Goal: Task Accomplishment & Management: Manage account settings

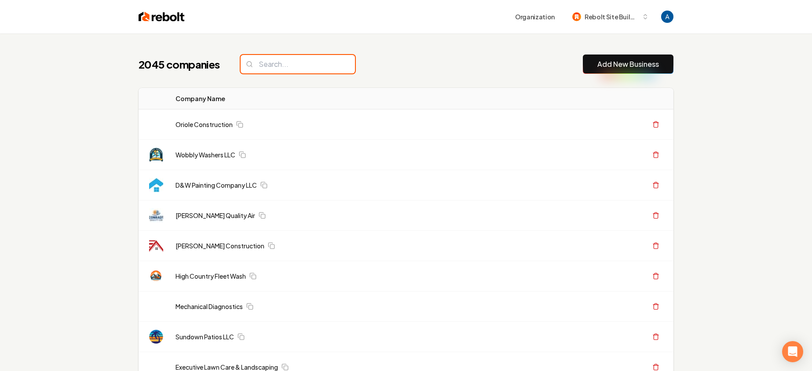
click at [296, 64] on input "search" at bounding box center [298, 64] width 114 height 18
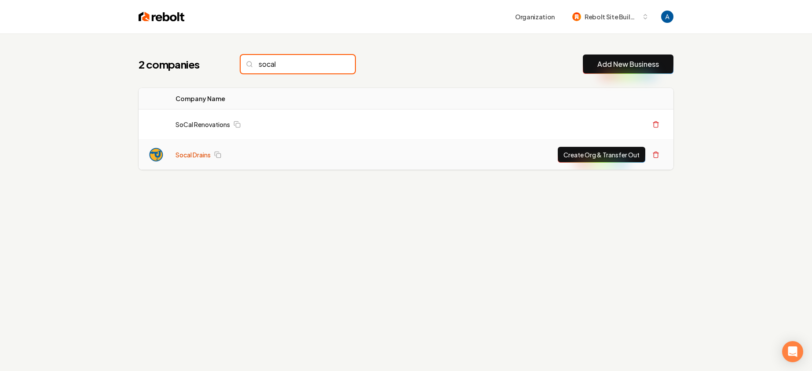
type input "socal"
click at [179, 154] on link "Socal Drains" at bounding box center [192, 154] width 35 height 9
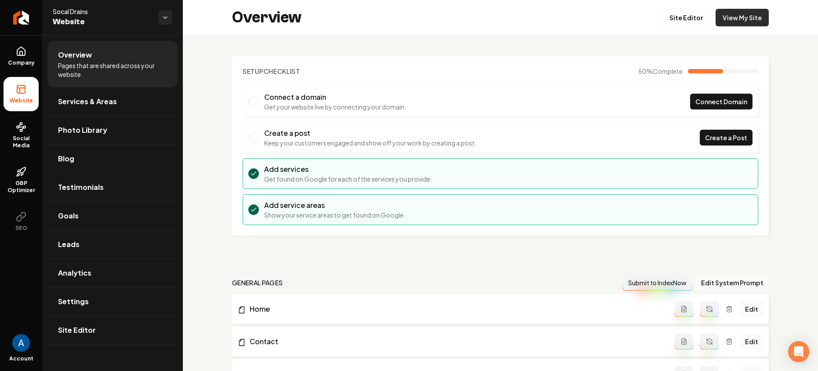
click at [719, 22] on link "View My Site" at bounding box center [742, 18] width 53 height 18
click at [97, 98] on span "Services & Areas" at bounding box center [87, 101] width 59 height 11
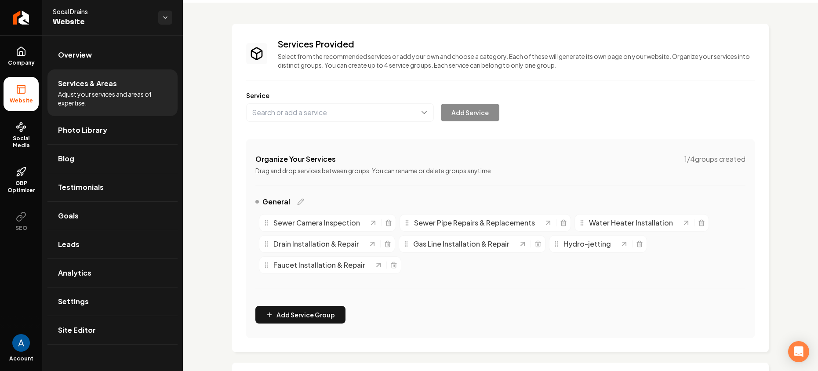
scroll to position [178, 0]
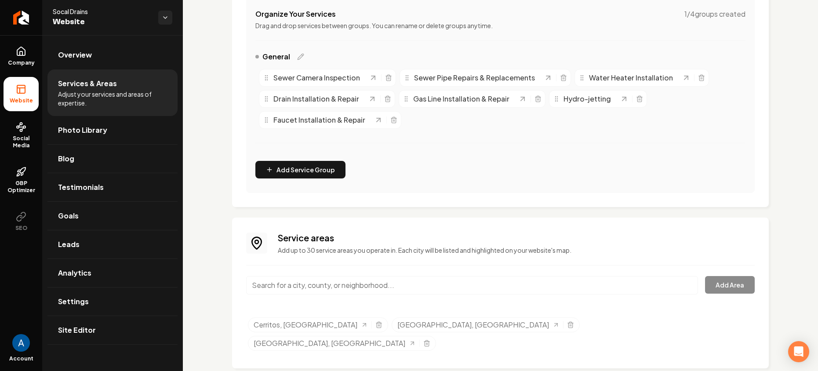
click at [365, 284] on input "Main content area" at bounding box center [472, 285] width 452 height 18
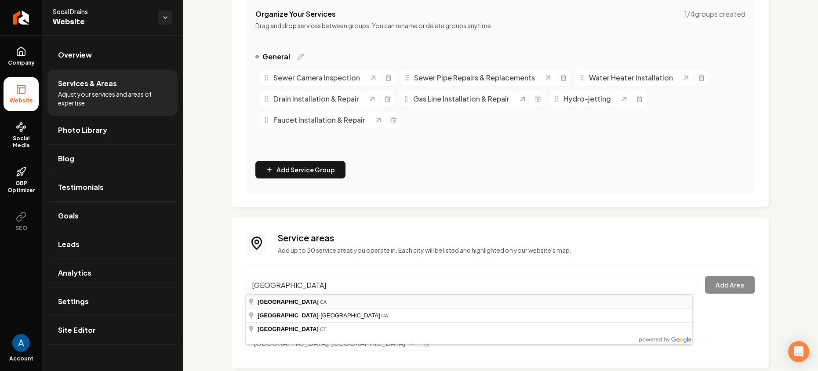
type input "[GEOGRAPHIC_DATA], [GEOGRAPHIC_DATA]"
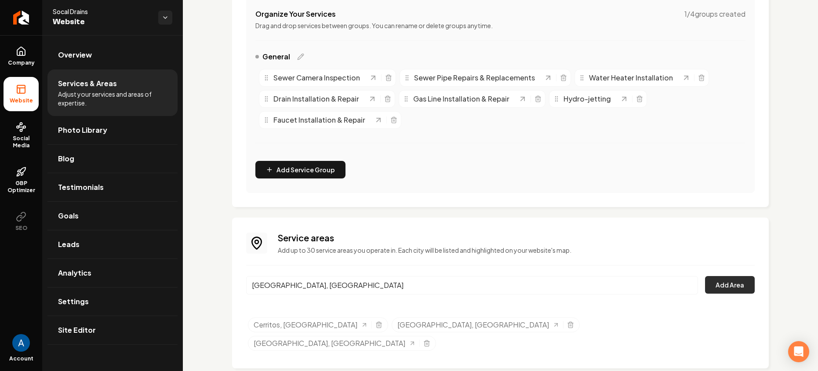
click at [716, 285] on button "Add Area" at bounding box center [730, 285] width 50 height 18
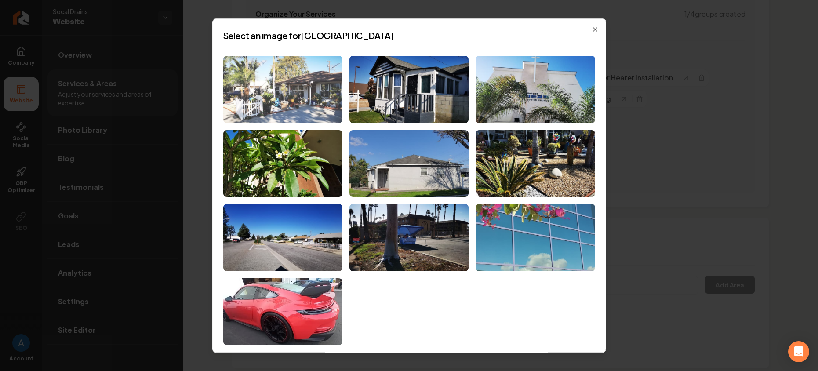
click at [291, 96] on img at bounding box center [282, 89] width 119 height 67
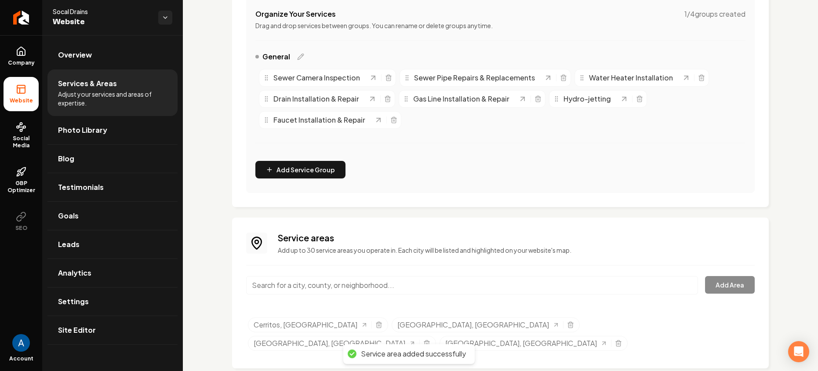
click at [305, 284] on input "Main content area" at bounding box center [472, 285] width 452 height 18
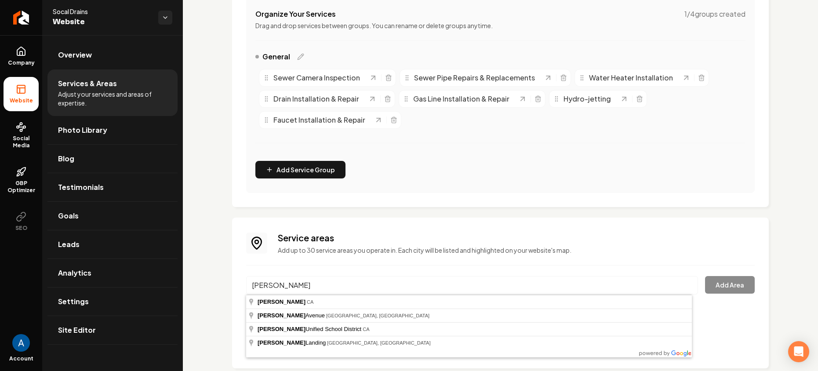
type input "[GEOGRAPHIC_DATA], [GEOGRAPHIC_DATA]"
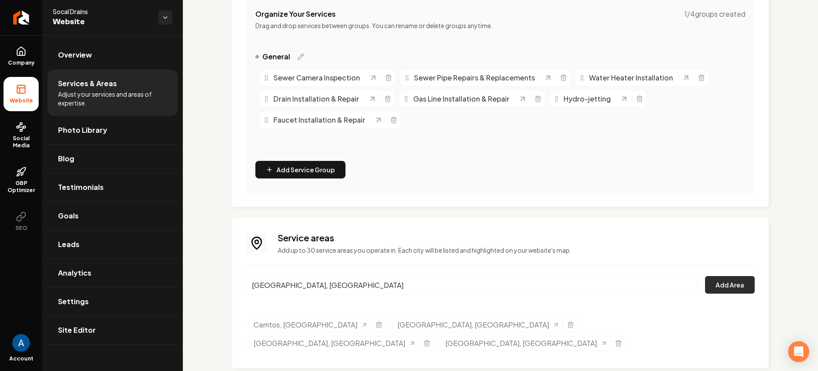
click at [705, 285] on button "Add Area" at bounding box center [730, 285] width 50 height 18
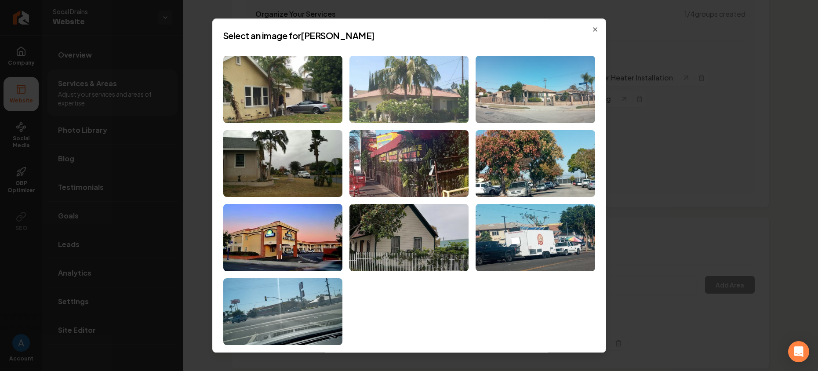
click at [395, 74] on img at bounding box center [409, 89] width 119 height 67
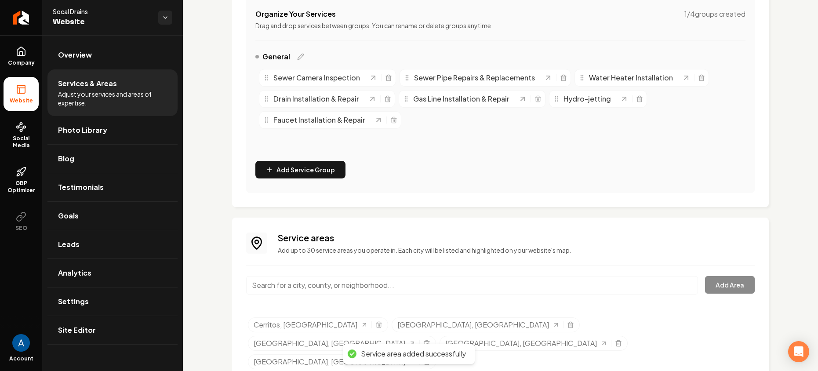
click at [348, 285] on input "Main content area" at bounding box center [472, 285] width 452 height 18
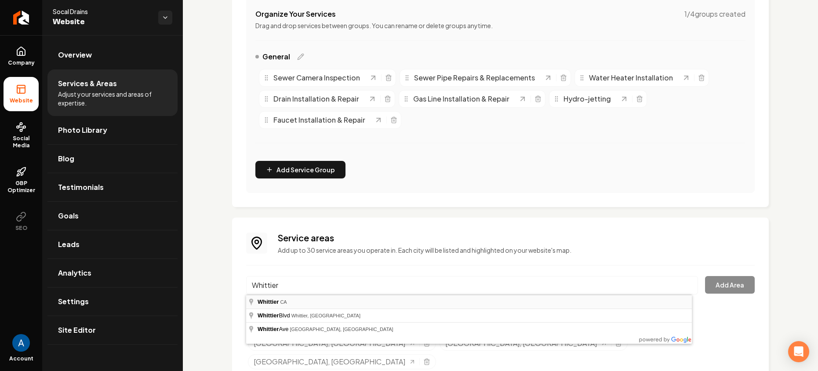
type input "Whittier, [GEOGRAPHIC_DATA]"
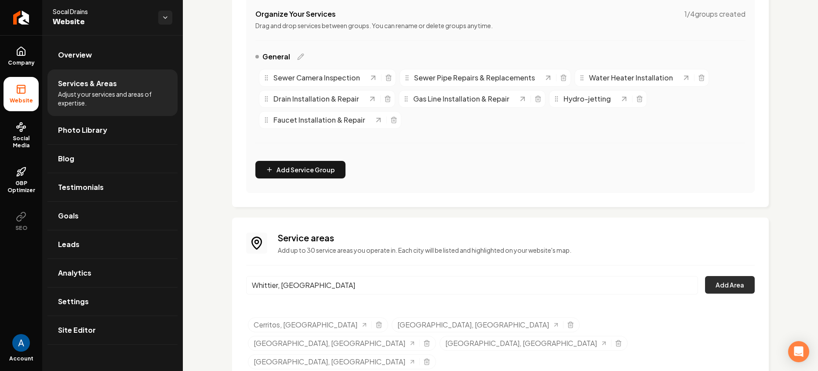
click at [713, 288] on button "Add Area" at bounding box center [730, 285] width 50 height 18
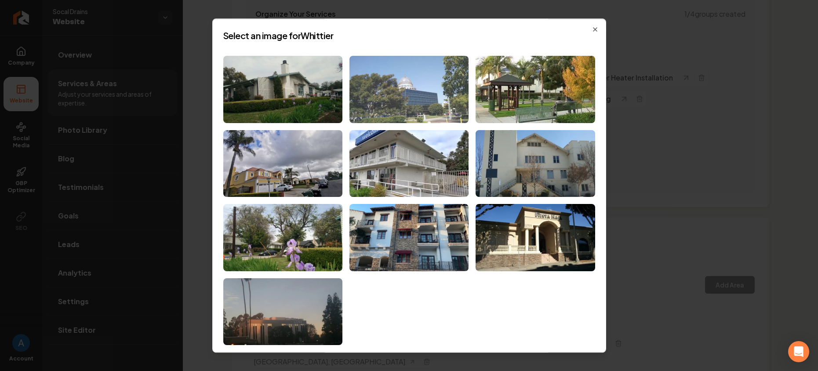
click at [410, 102] on img at bounding box center [409, 89] width 119 height 67
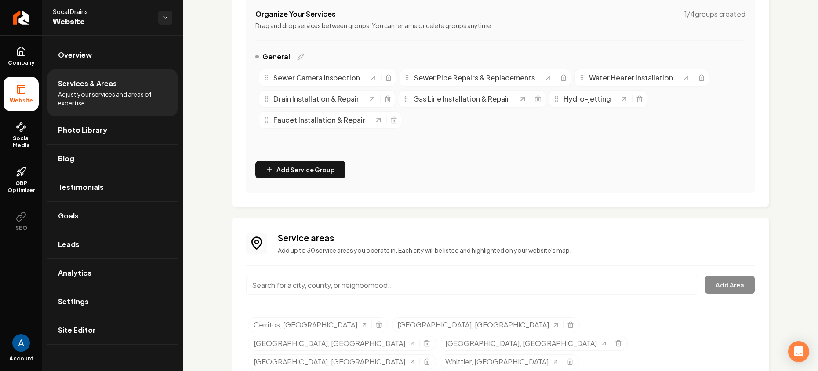
click at [378, 287] on input "Main content area" at bounding box center [472, 285] width 452 height 18
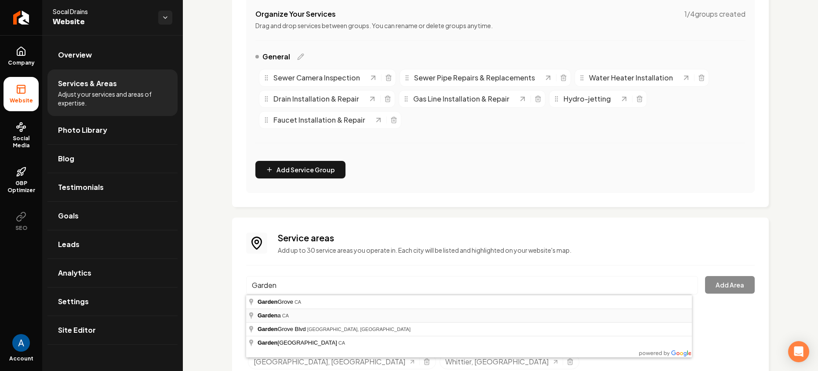
type input "Gardena, [GEOGRAPHIC_DATA]"
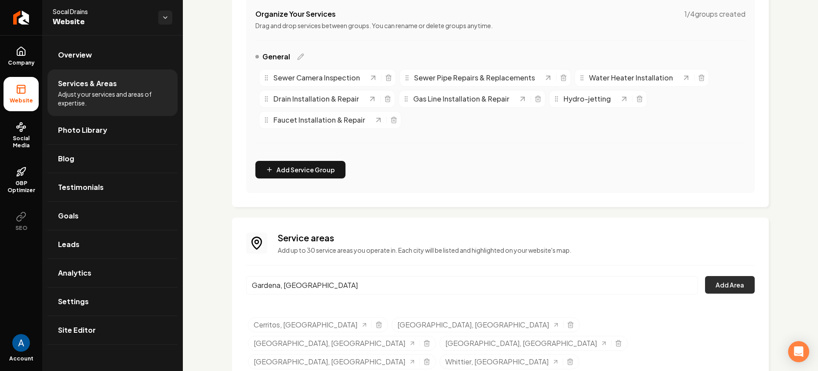
click at [712, 291] on button "Add Area" at bounding box center [730, 285] width 50 height 18
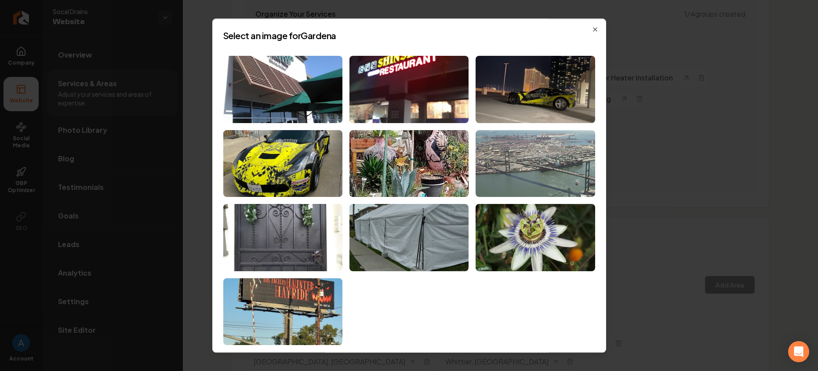
click at [518, 180] on img at bounding box center [535, 163] width 119 height 67
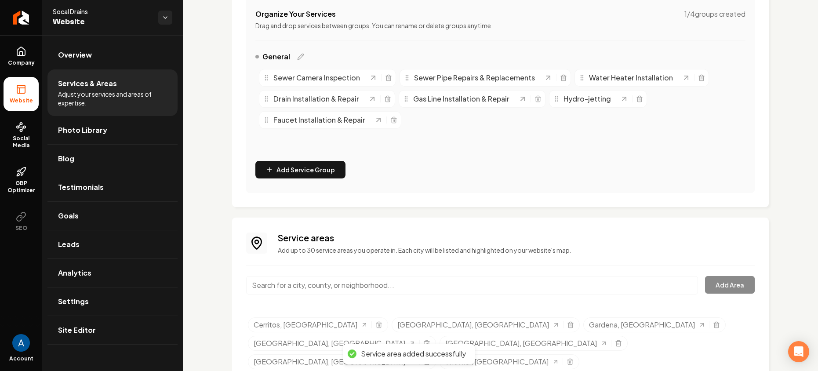
click at [339, 286] on input "Main content area" at bounding box center [472, 285] width 452 height 18
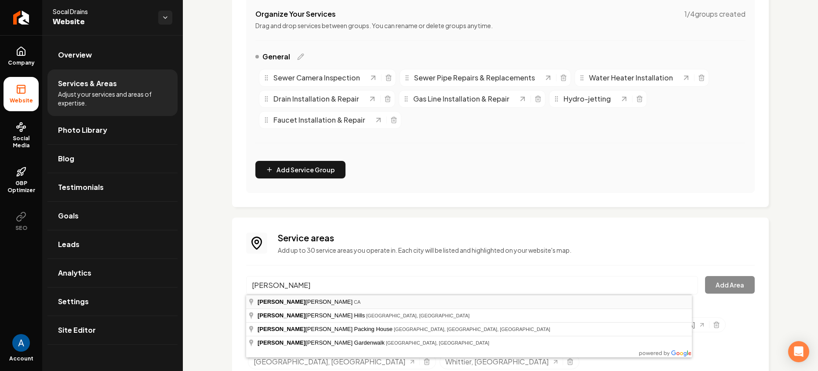
type input "[GEOGRAPHIC_DATA], [GEOGRAPHIC_DATA]"
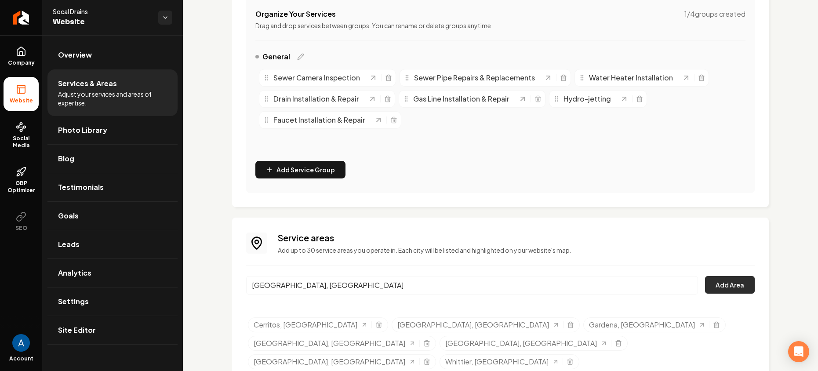
click at [715, 290] on button "Add Area" at bounding box center [730, 285] width 50 height 18
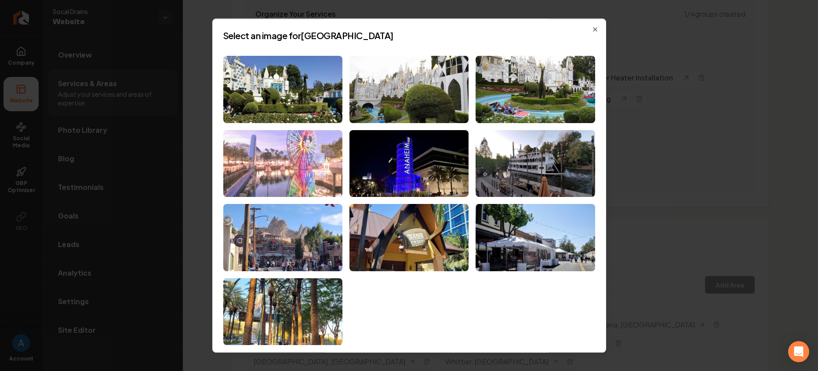
click at [300, 148] on img at bounding box center [282, 163] width 119 height 67
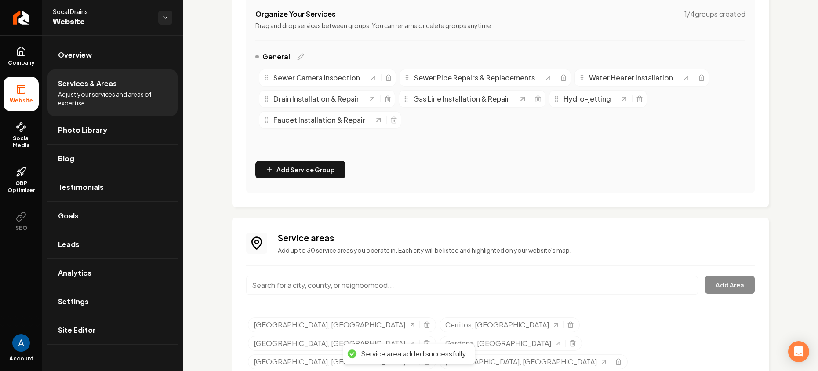
click at [320, 288] on input "Main content area" at bounding box center [472, 285] width 452 height 18
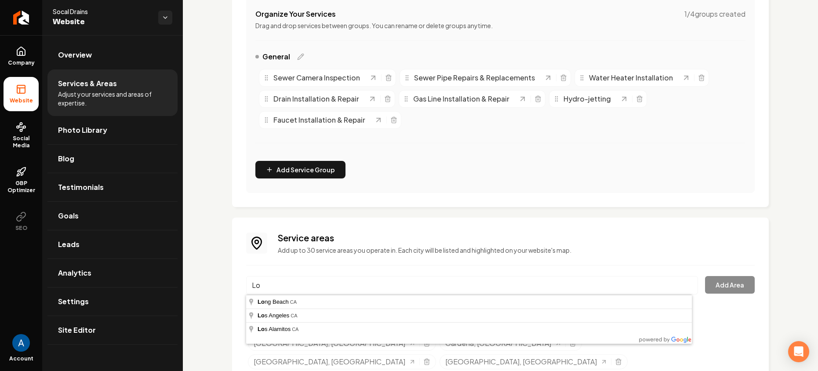
type input "L"
type input "Cypress, [GEOGRAPHIC_DATA]"
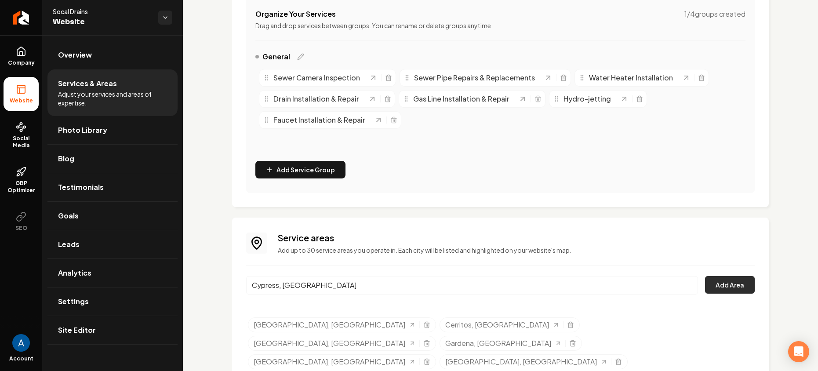
click at [744, 288] on button "Add Area" at bounding box center [730, 285] width 50 height 18
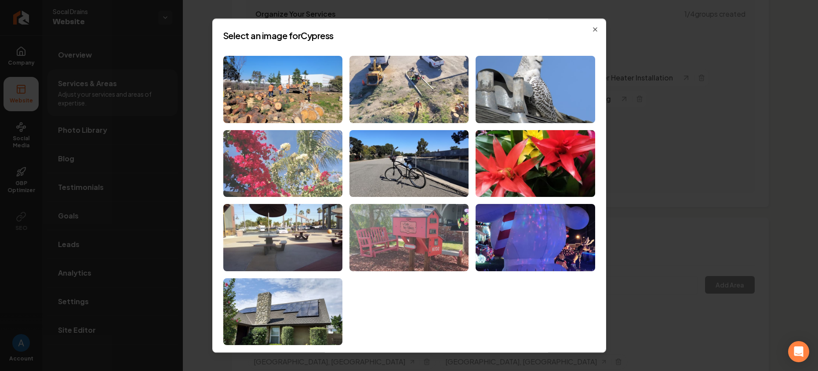
click at [297, 172] on img at bounding box center [282, 163] width 119 height 67
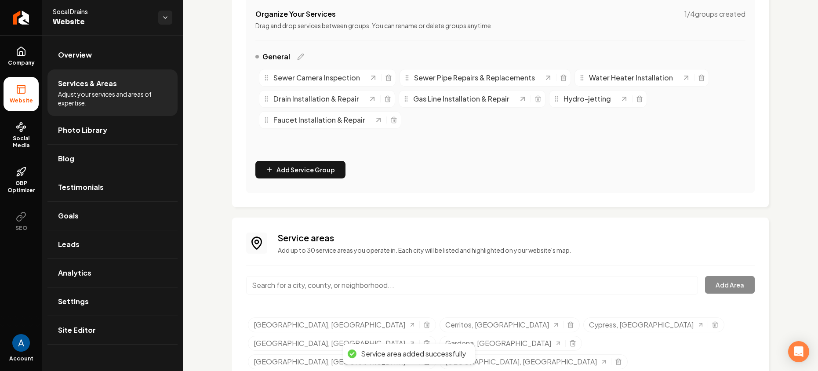
click at [305, 284] on input "Main content area" at bounding box center [472, 285] width 452 height 18
type input "C"
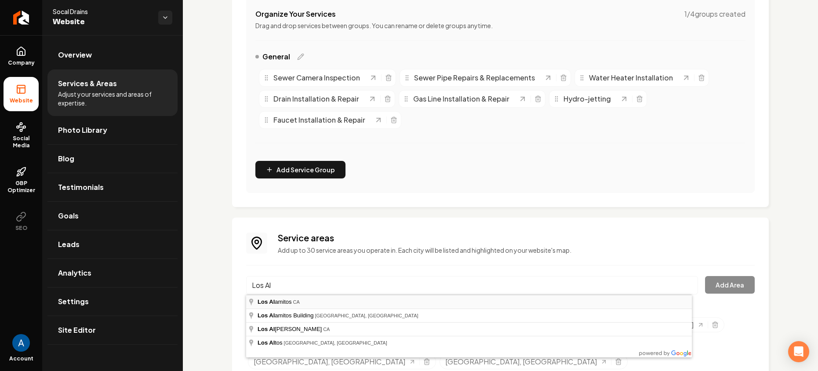
type input "[GEOGRAPHIC_DATA], [GEOGRAPHIC_DATA]"
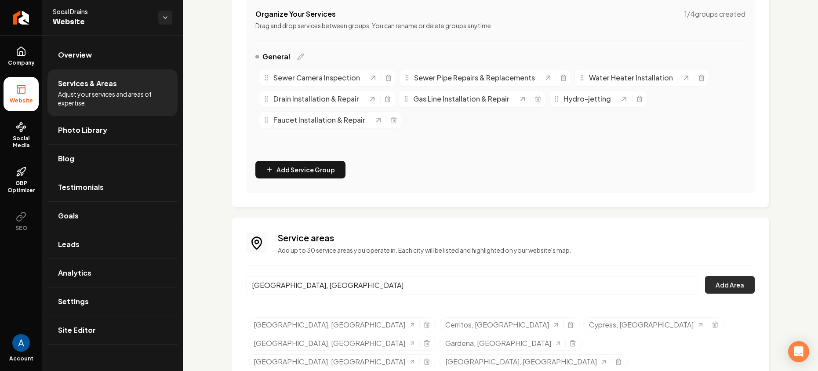
click at [716, 286] on button "Add Area" at bounding box center [730, 285] width 50 height 18
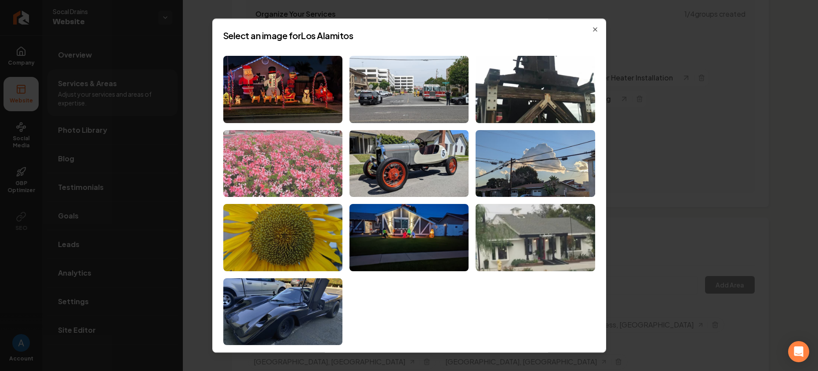
click at [285, 163] on img at bounding box center [282, 163] width 119 height 67
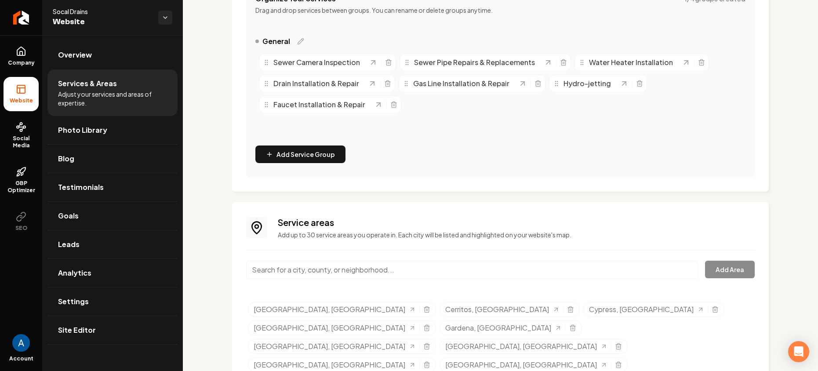
scroll to position [196, 0]
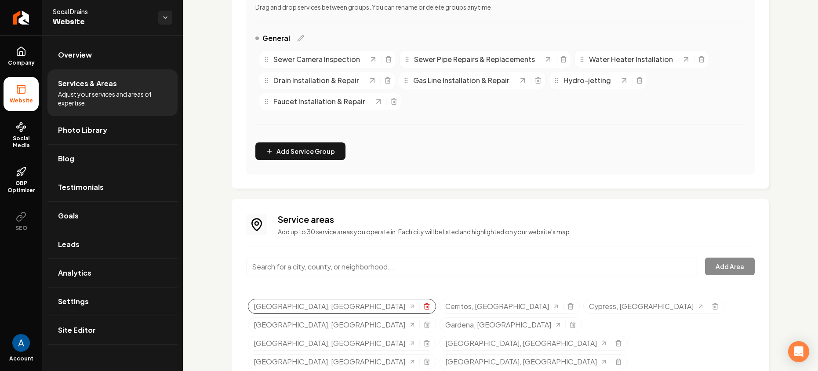
click at [423, 307] on icon "Selected tags" at bounding box center [426, 306] width 7 height 7
click at [15, 16] on icon "Return to dashboard" at bounding box center [21, 18] width 14 height 14
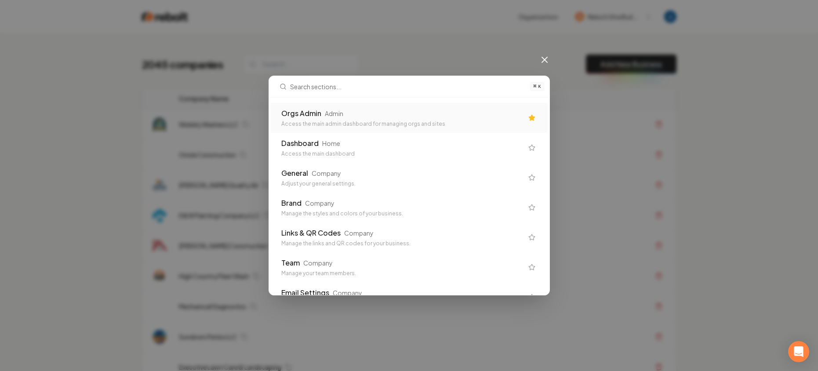
click at [390, 116] on div "Orgs Admin Admin" at bounding box center [402, 113] width 242 height 11
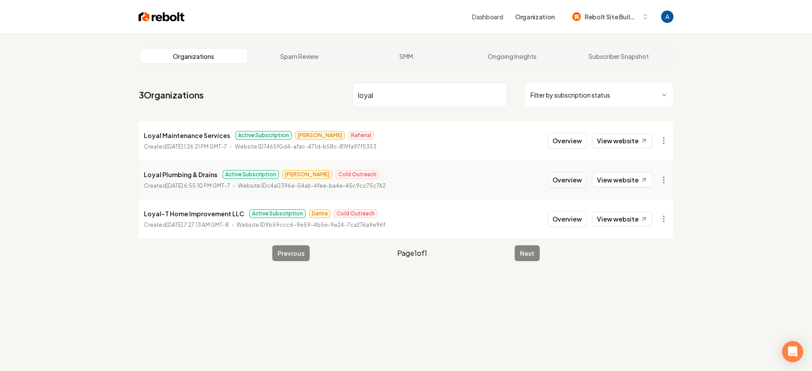
type input "loyal"
click at [569, 177] on button "Overview" at bounding box center [566, 180] width 39 height 16
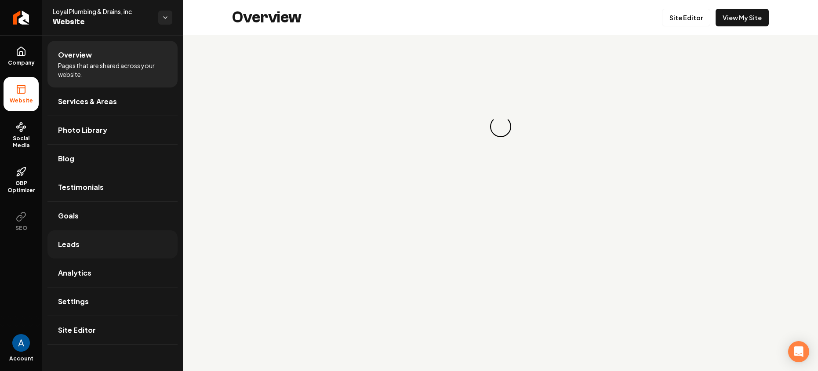
click at [62, 240] on span "Leads" at bounding box center [69, 244] width 22 height 11
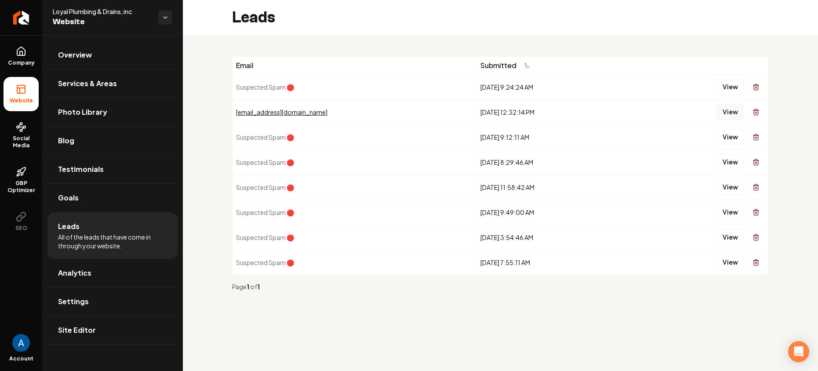
click at [733, 112] on button "View" at bounding box center [730, 112] width 27 height 16
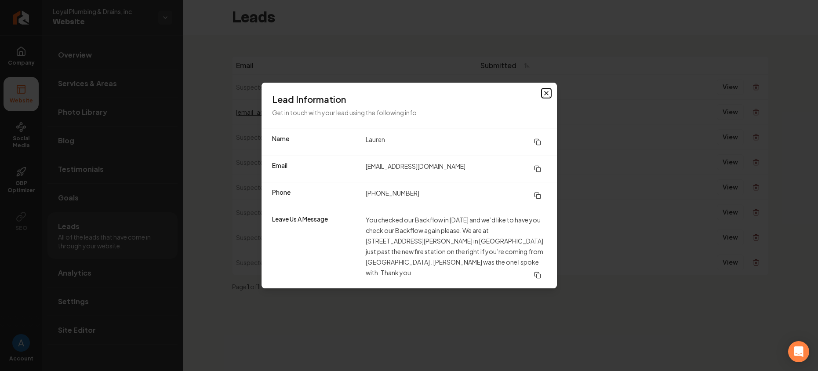
click at [548, 97] on icon "button" at bounding box center [546, 93] width 7 height 7
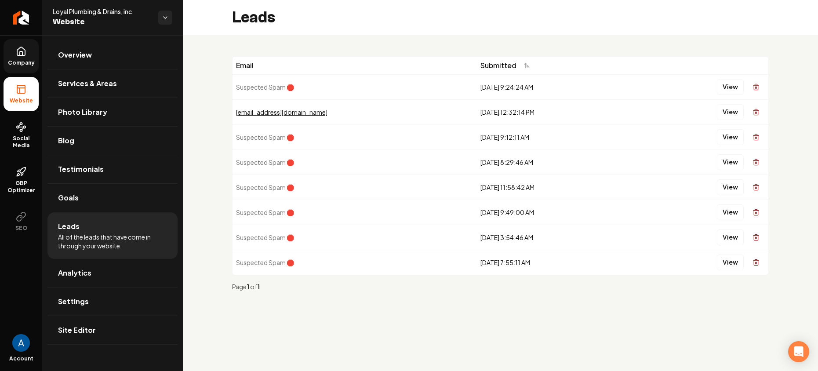
click at [26, 65] on span "Company" at bounding box center [21, 62] width 34 height 7
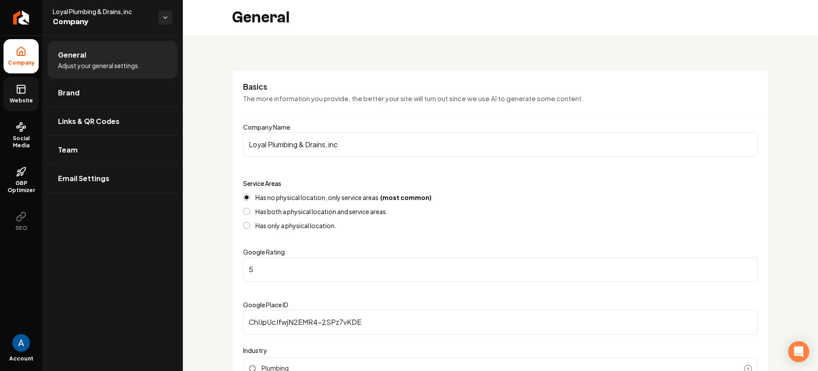
click at [23, 98] on span "Website" at bounding box center [21, 100] width 30 height 7
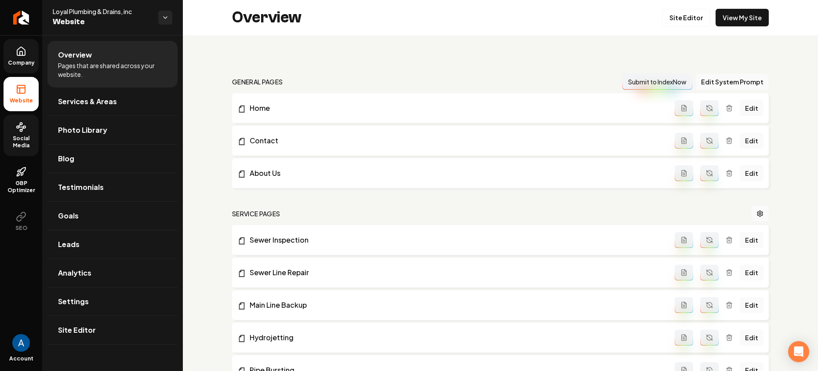
click at [15, 134] on link "Social Media" at bounding box center [21, 135] width 35 height 41
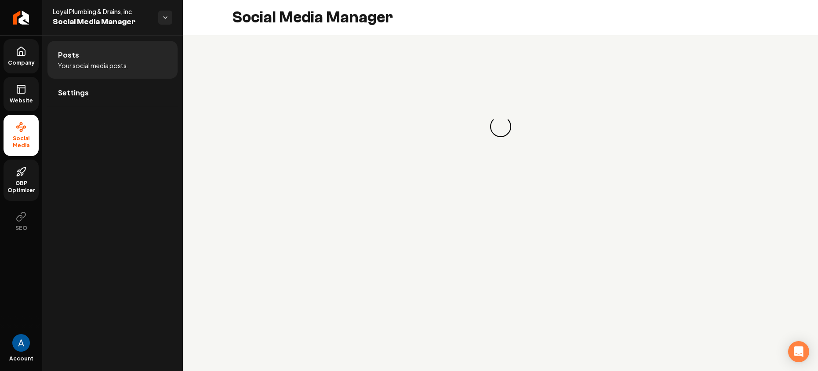
click at [13, 173] on link "GBP Optimizer" at bounding box center [21, 180] width 35 height 41
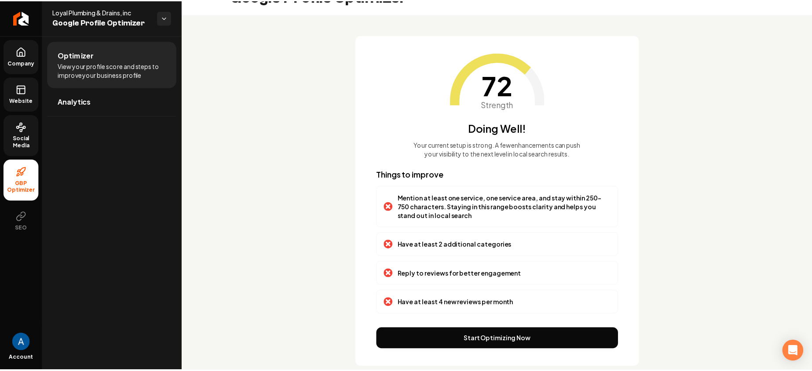
scroll to position [38, 0]
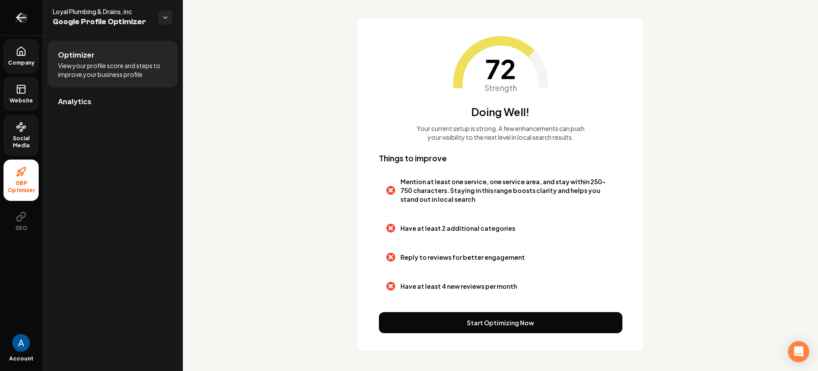
click at [22, 11] on icon "Return to dashboard" at bounding box center [21, 18] width 14 height 14
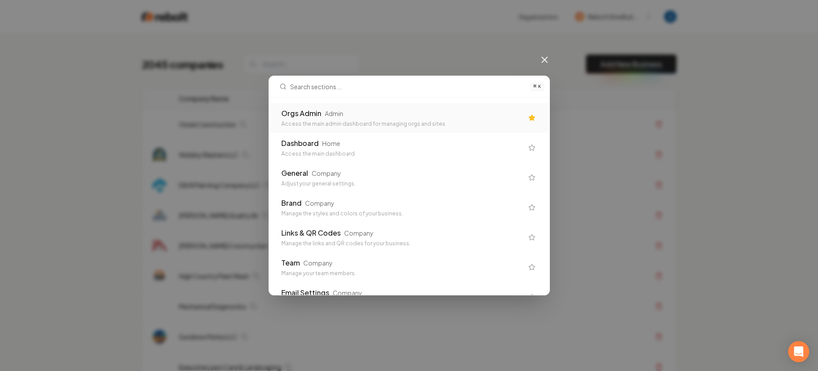
click at [383, 115] on div "Orgs Admin Admin" at bounding box center [402, 113] width 242 height 11
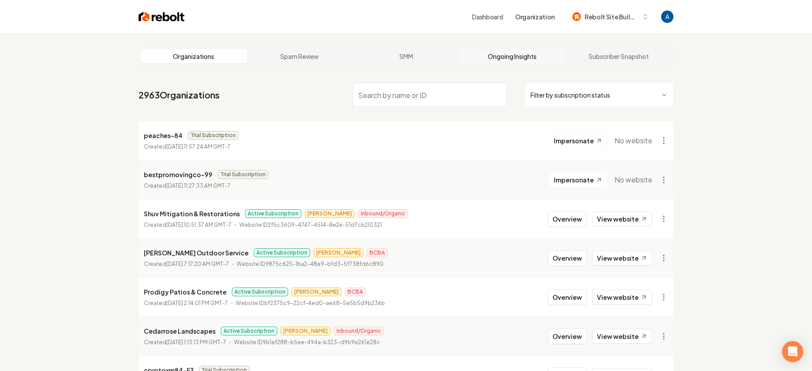
click at [485, 55] on link "Ongoing Insights" at bounding box center [512, 56] width 106 height 14
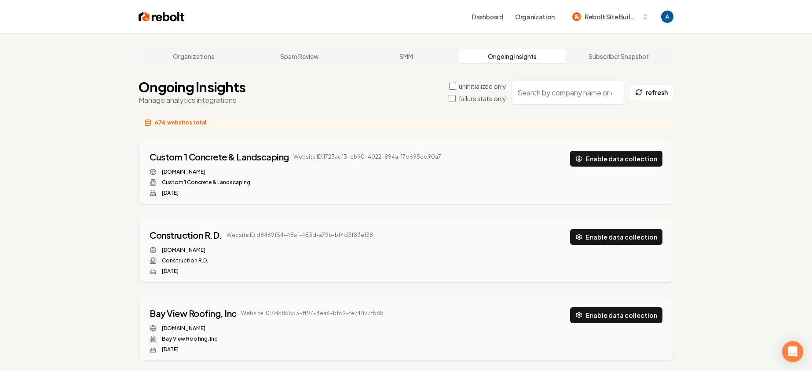
click at [558, 99] on input "search" at bounding box center [567, 92] width 113 height 25
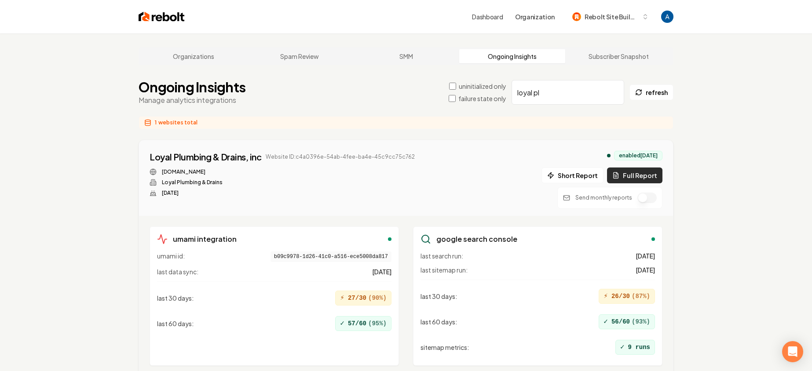
type input "loyal pl"
click at [629, 177] on button "Full Report" at bounding box center [634, 176] width 55 height 16
click at [432, 156] on button "1 report" at bounding box center [434, 157] width 33 height 11
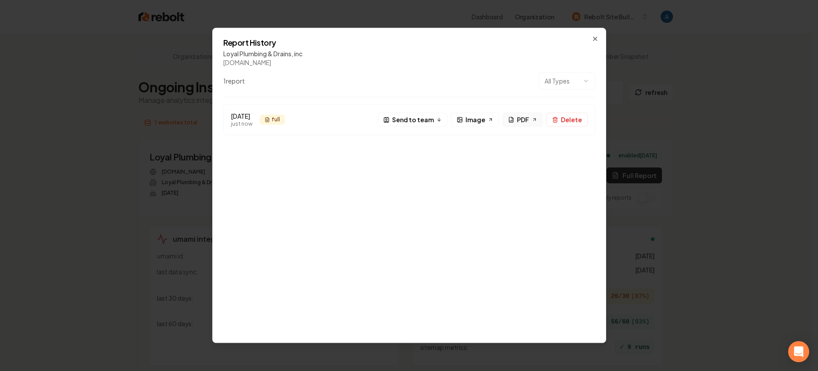
click at [529, 121] on span "PDF" at bounding box center [523, 119] width 12 height 9
click at [602, 40] on div "Report History Loyal Plumbing & Drains, inc [DOMAIN_NAME] 1 report All Types [D…" at bounding box center [409, 185] width 394 height 315
click at [599, 39] on div "Report History Loyal Plumbing & Drains, inc [DOMAIN_NAME] 1 report All Types [D…" at bounding box center [409, 185] width 394 height 315
click at [597, 38] on icon "button" at bounding box center [595, 38] width 7 height 7
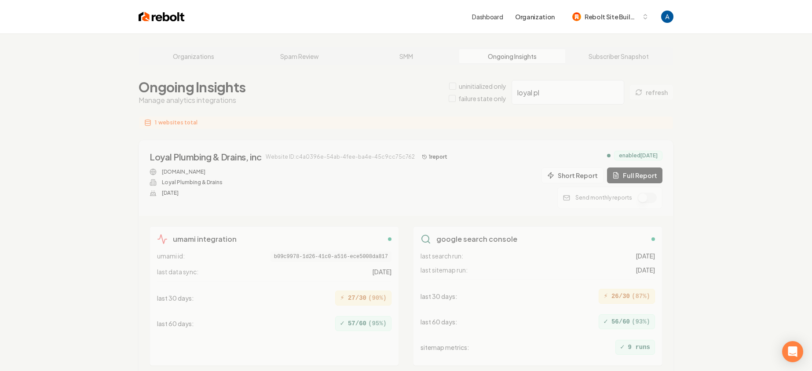
click at [199, 59] on div "Organizations Spam Review SMM Ongoing Insights Subscriber Snapshot Ongoing Insi…" at bounding box center [406, 277] width 812 height 489
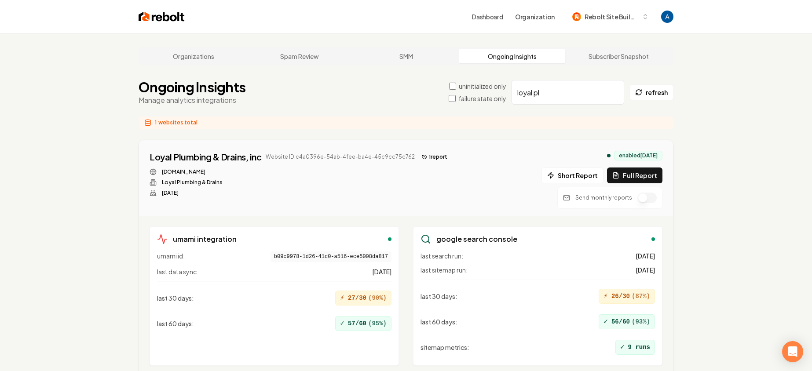
click at [199, 59] on link "Organizations" at bounding box center [193, 56] width 106 height 14
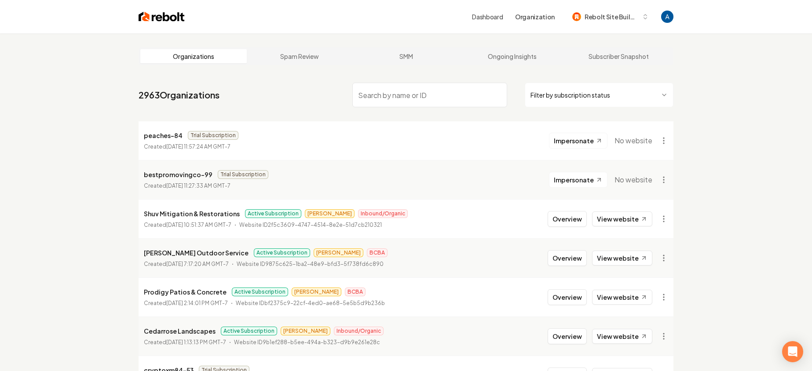
click at [587, 105] on html "Dashboard Organization Rebolt Site Builder Organizations Spam Review SMM Ongoin…" at bounding box center [406, 185] width 812 height 371
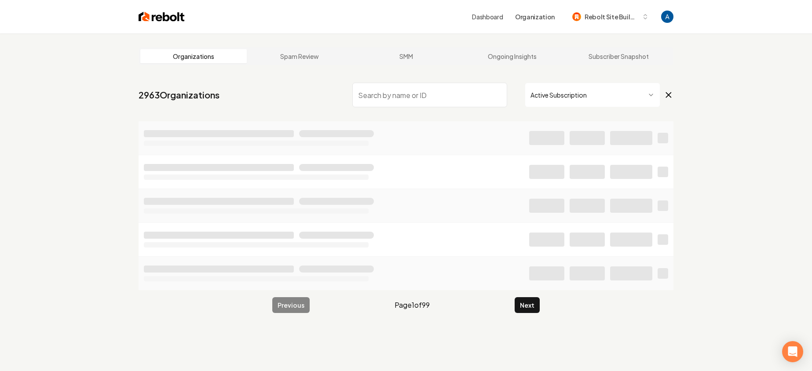
click at [419, 94] on input "search" at bounding box center [429, 95] width 155 height 25
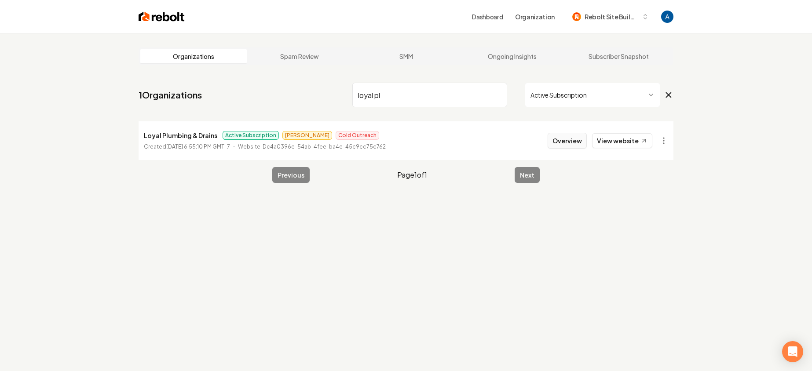
type input "loyal pl"
click at [569, 141] on button "Overview" at bounding box center [566, 141] width 39 height 16
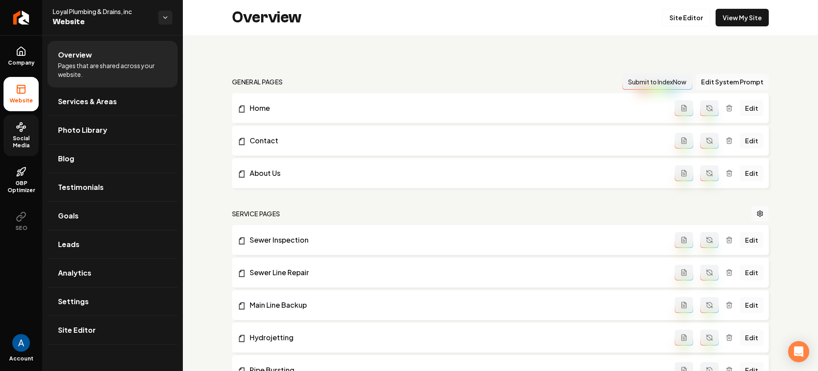
click at [11, 135] on span "Social Media" at bounding box center [21, 142] width 35 height 14
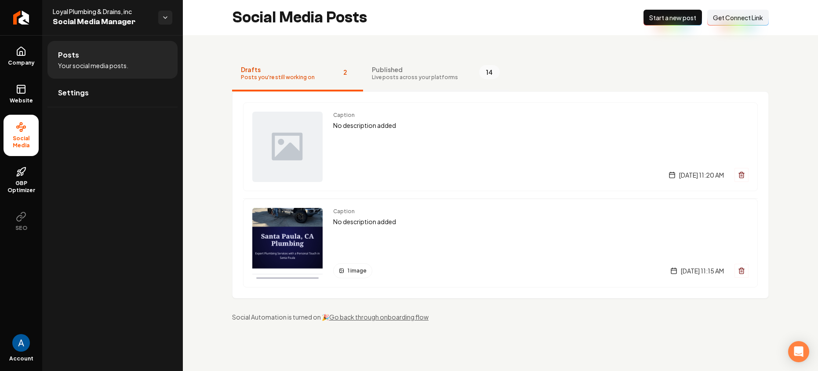
click at [420, 74] on span "Live posts across your platforms" at bounding box center [415, 77] width 86 height 7
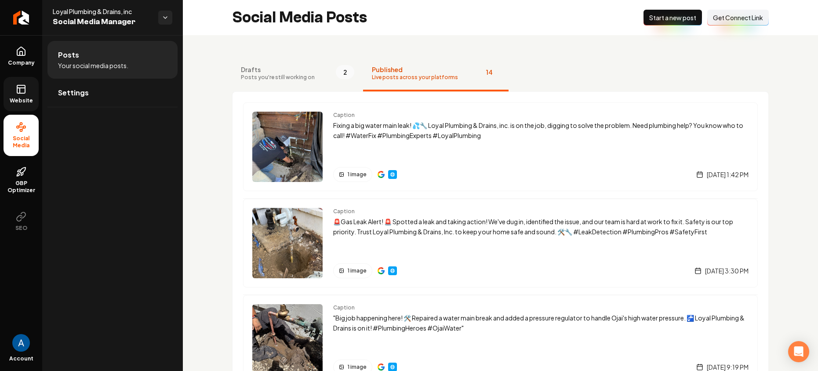
click at [22, 91] on icon at bounding box center [21, 89] width 11 height 11
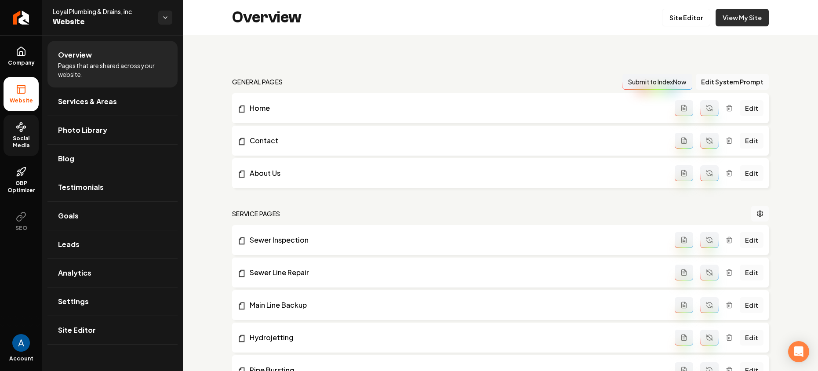
click at [727, 21] on link "View My Site" at bounding box center [742, 18] width 53 height 18
